Goal: Transaction & Acquisition: Obtain resource

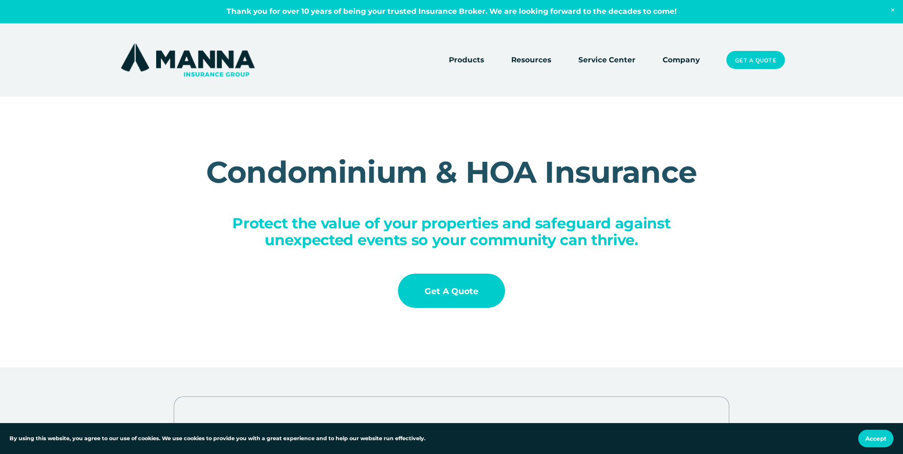
click at [466, 292] on link "Get a Quote" at bounding box center [451, 291] width 107 height 34
